Goal: Navigation & Orientation: Find specific page/section

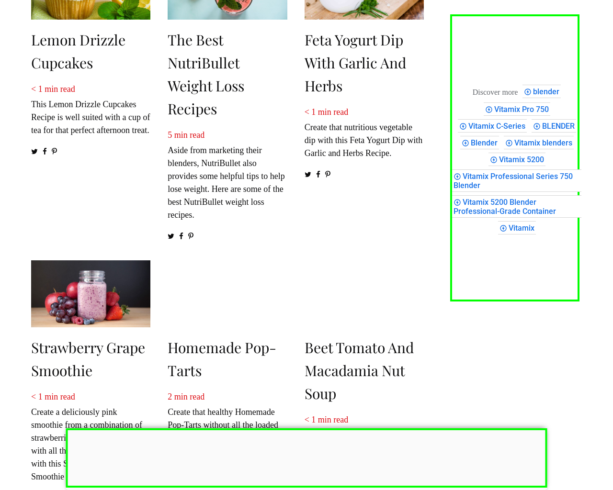
scroll to position [1420, 0]
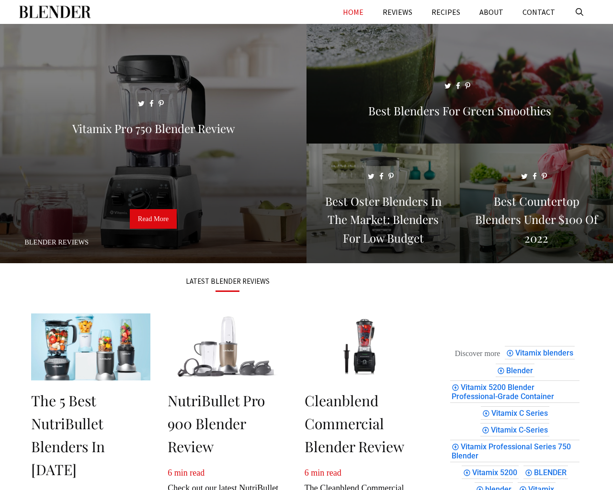
scroll to position [1314, 0]
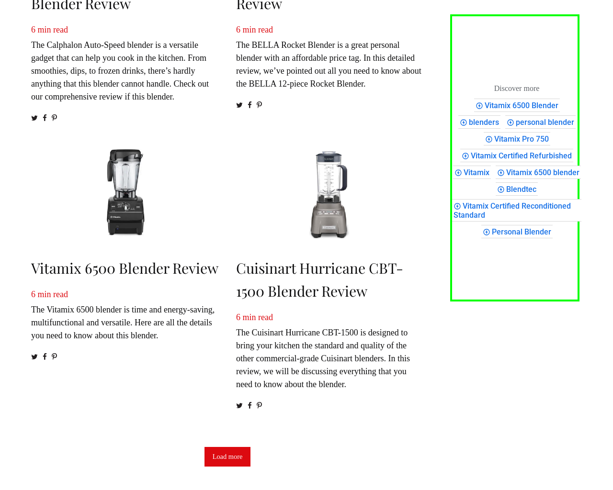
scroll to position [1294, 0]
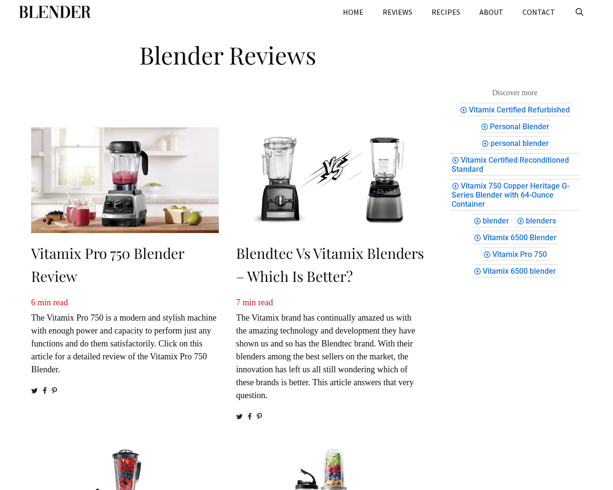
scroll to position [1017, 0]
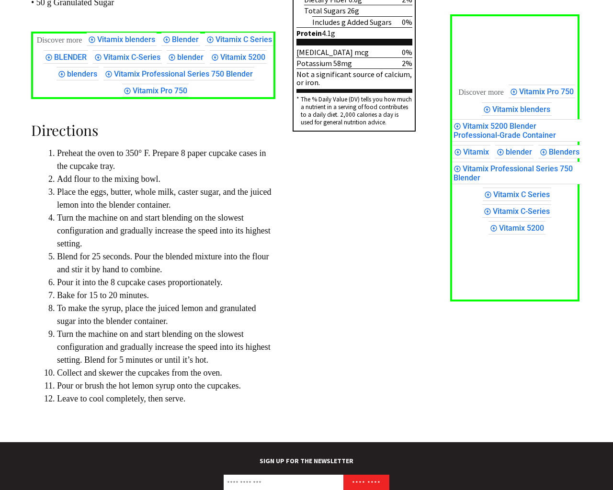
scroll to position [767, 0]
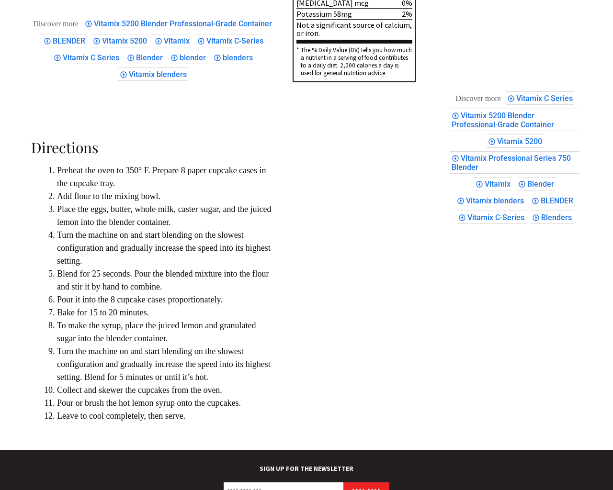
scroll to position [767, 0]
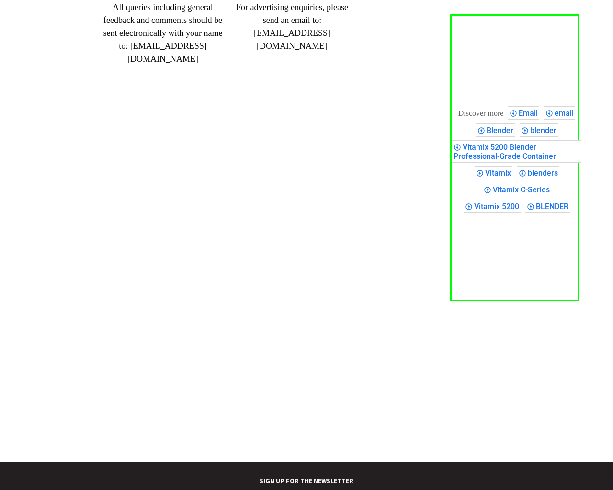
scroll to position [239, 0]
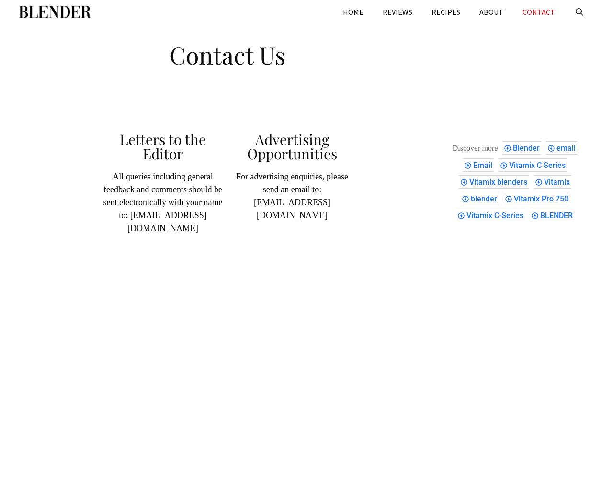
scroll to position [239, 0]
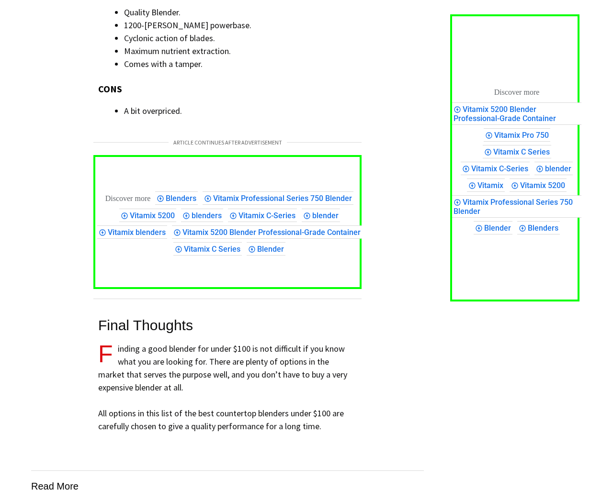
scroll to position [5733, 0]
